Goal: Information Seeking & Learning: Learn about a topic

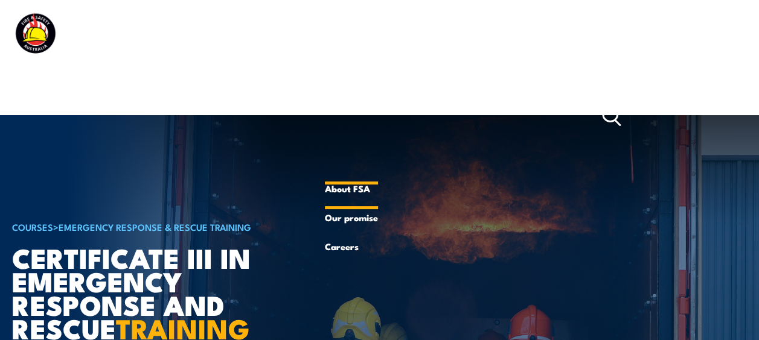
click at [346, 189] on link "About FSA" at bounding box center [351, 188] width 53 height 29
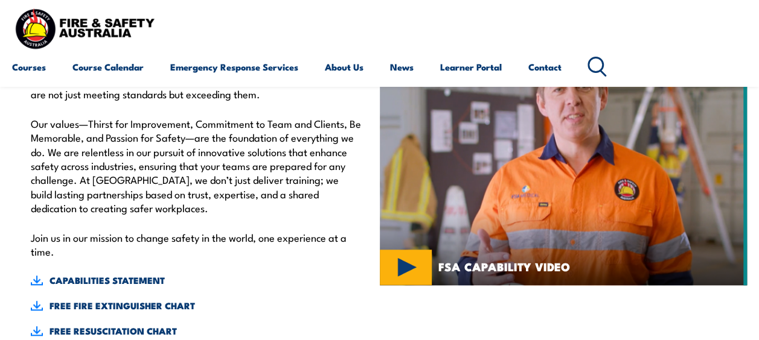
scroll to position [362, 0]
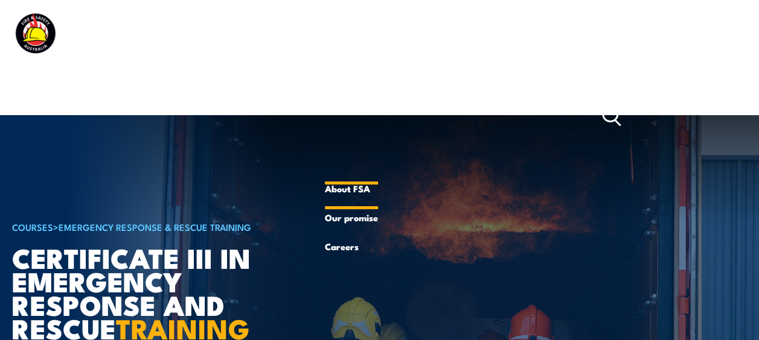
click at [348, 185] on link "About FSA" at bounding box center [351, 188] width 53 height 29
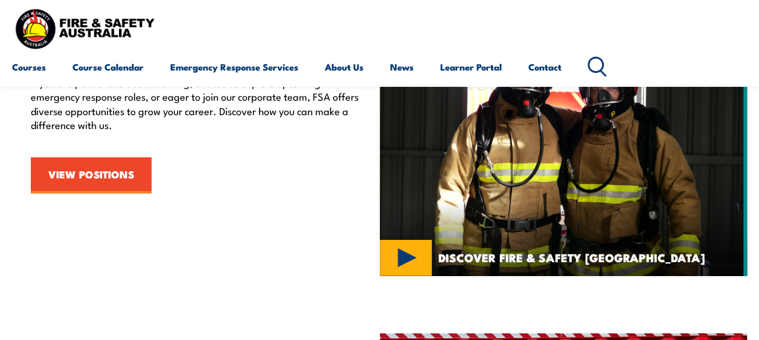
scroll to position [1871, 0]
